Goal: Task Accomplishment & Management: Manage account settings

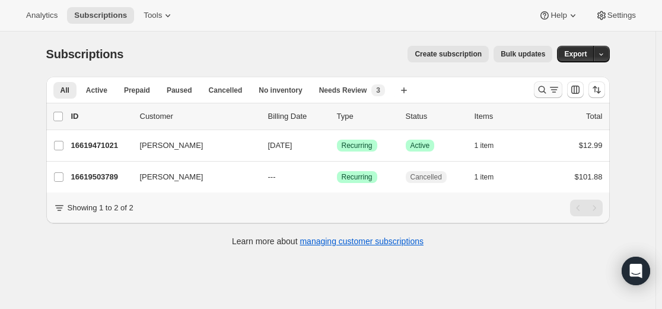
click at [548, 89] on icon "Search and filter results" at bounding box center [543, 90] width 12 height 12
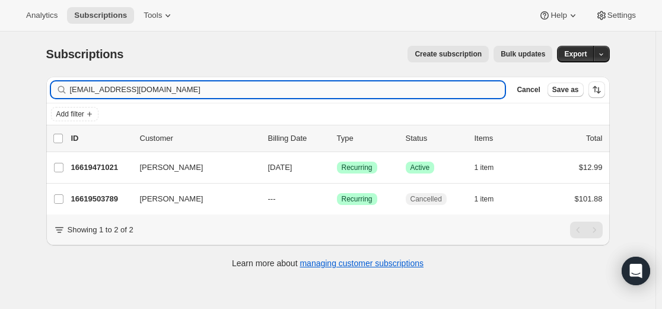
click at [356, 89] on input "[EMAIL_ADDRESS][DOMAIN_NAME]" at bounding box center [288, 89] width 436 height 17
type input "[EMAIL_ADDRESS][DOMAIN_NAME]"
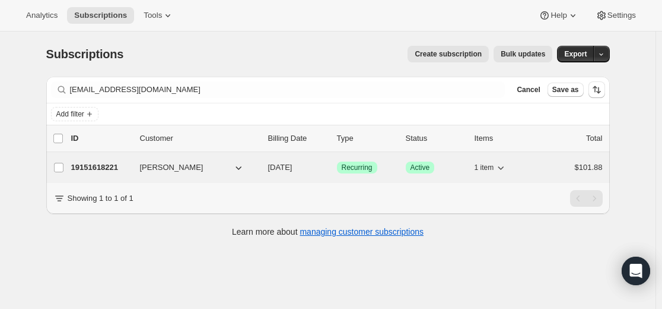
click at [101, 165] on p "19151618221" at bounding box center [100, 167] width 59 height 12
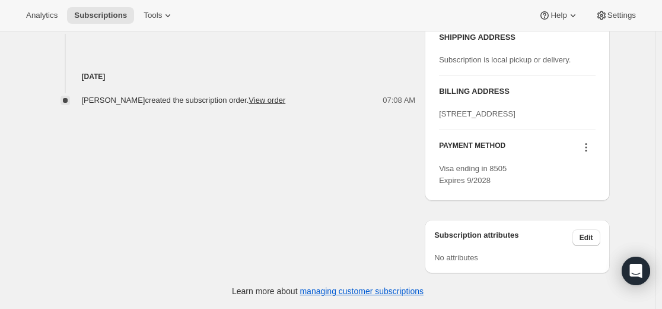
scroll to position [525, 0]
click at [587, 148] on icon at bounding box center [586, 148] width 2 height 2
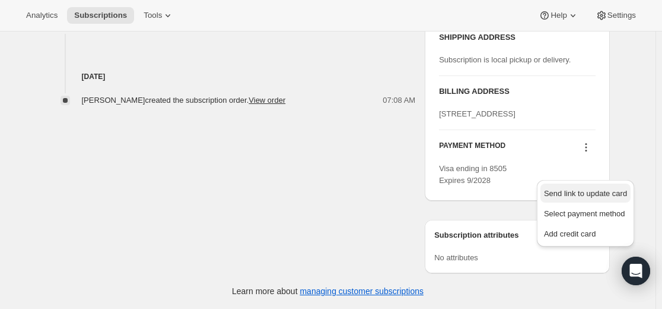
click at [588, 189] on span "Send link to update card" at bounding box center [585, 193] width 83 height 9
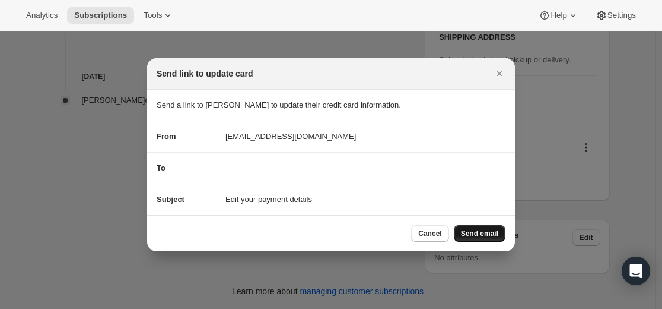
click at [484, 227] on button "Send email" at bounding box center [480, 233] width 52 height 17
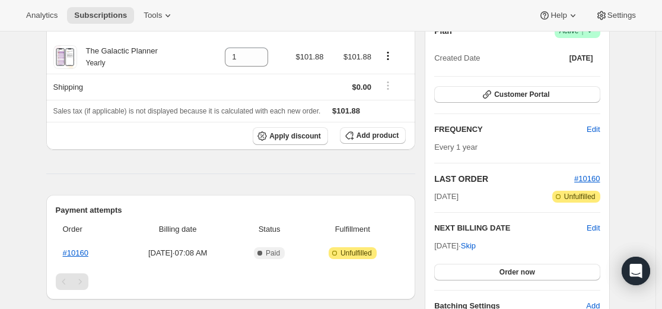
scroll to position [178, 0]
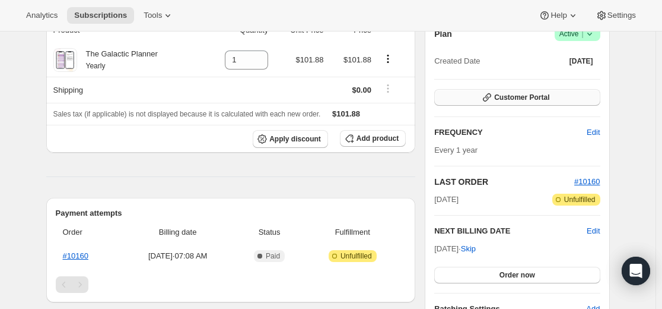
click at [535, 104] on button "Customer Portal" at bounding box center [517, 97] width 166 height 17
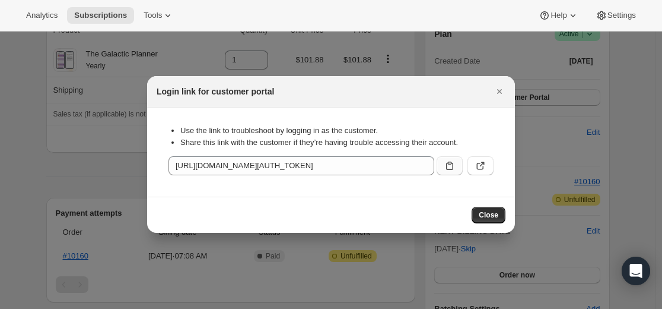
click at [452, 166] on icon ":r3a:" at bounding box center [450, 166] width 12 height 12
click at [487, 214] on span "Close" at bounding box center [489, 214] width 20 height 9
